Goal: Navigation & Orientation: Go to known website

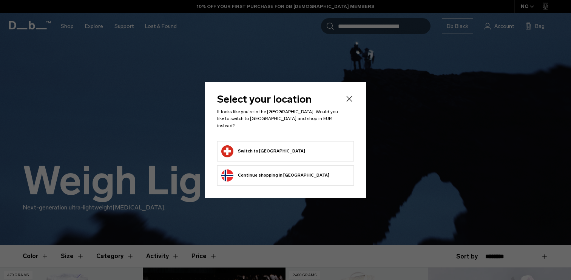
click at [273, 148] on button "Switch to [GEOGRAPHIC_DATA]" at bounding box center [263, 151] width 84 height 12
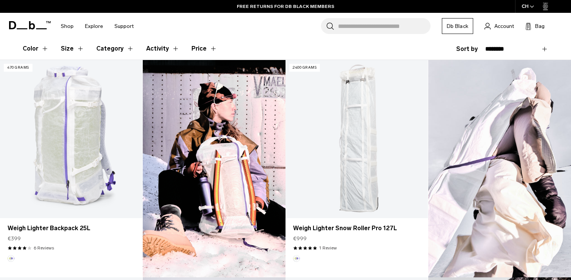
scroll to position [196, 0]
